Goal: Navigation & Orientation: Understand site structure

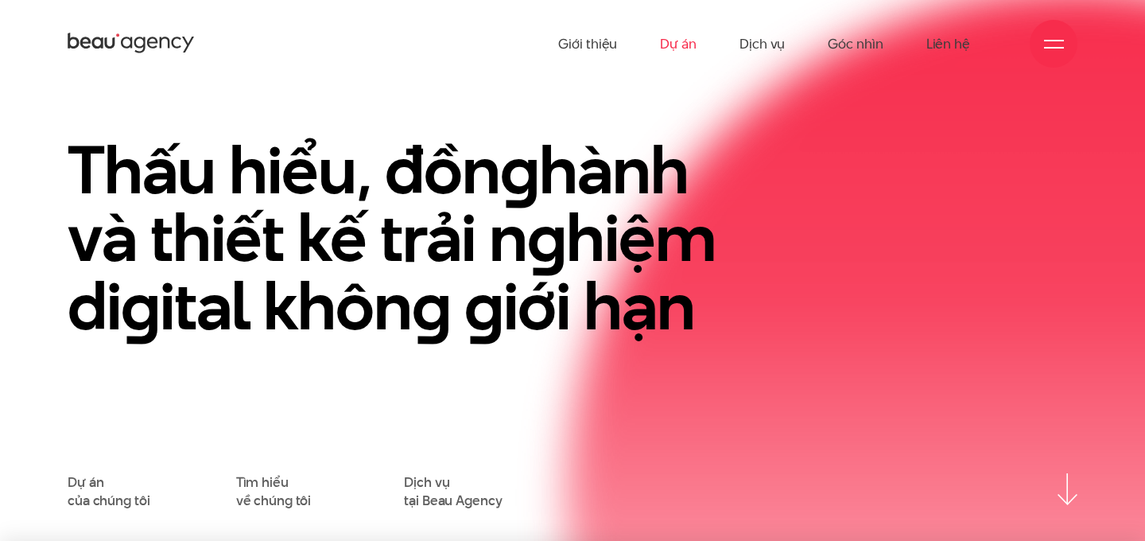
click at [679, 38] on link "Dự án" at bounding box center [678, 43] width 37 height 87
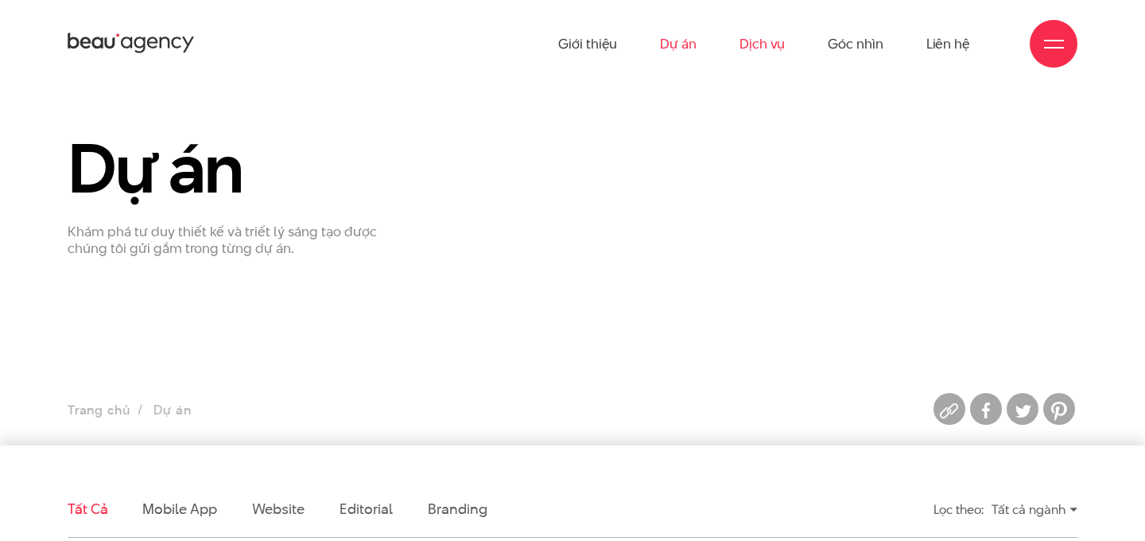
click at [743, 46] on link "Dịch vụ" at bounding box center [761, 43] width 45 height 87
